Goal: Check status: Check status

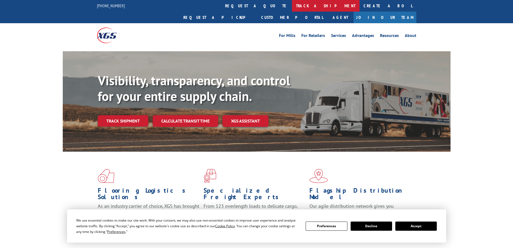
click at [292, 5] on link "track a shipment" at bounding box center [326, 6] width 68 height 12
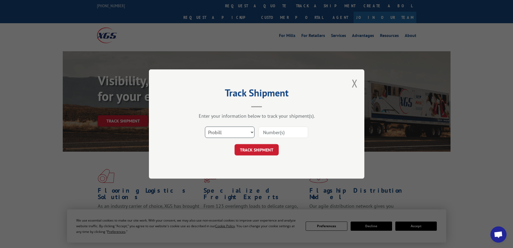
click at [242, 134] on select "Select category... Probill BOL PO" at bounding box center [230, 131] width 50 height 11
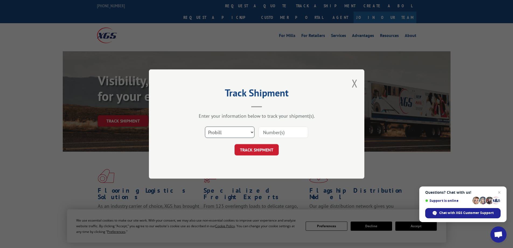
select select "bol"
click at [205, 126] on select "Select category... Probill BOL PO" at bounding box center [230, 131] width 50 height 11
click at [272, 130] on input at bounding box center [284, 131] width 50 height 11
paste input "7046710"
type input "7046710"
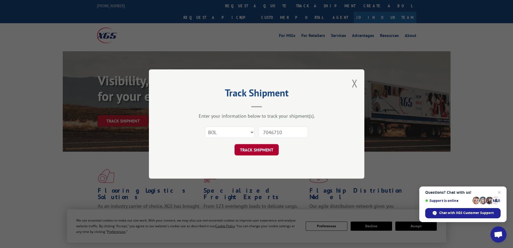
click at [263, 149] on button "TRACK SHIPMENT" at bounding box center [257, 149] width 44 height 11
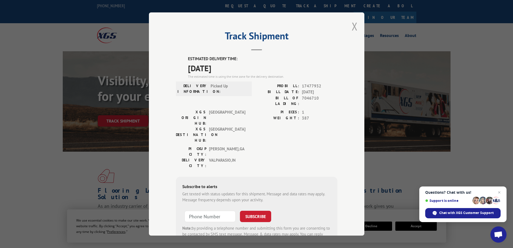
click at [352, 27] on button "Close modal" at bounding box center [355, 26] width 6 height 14
